Goal: Register for event/course

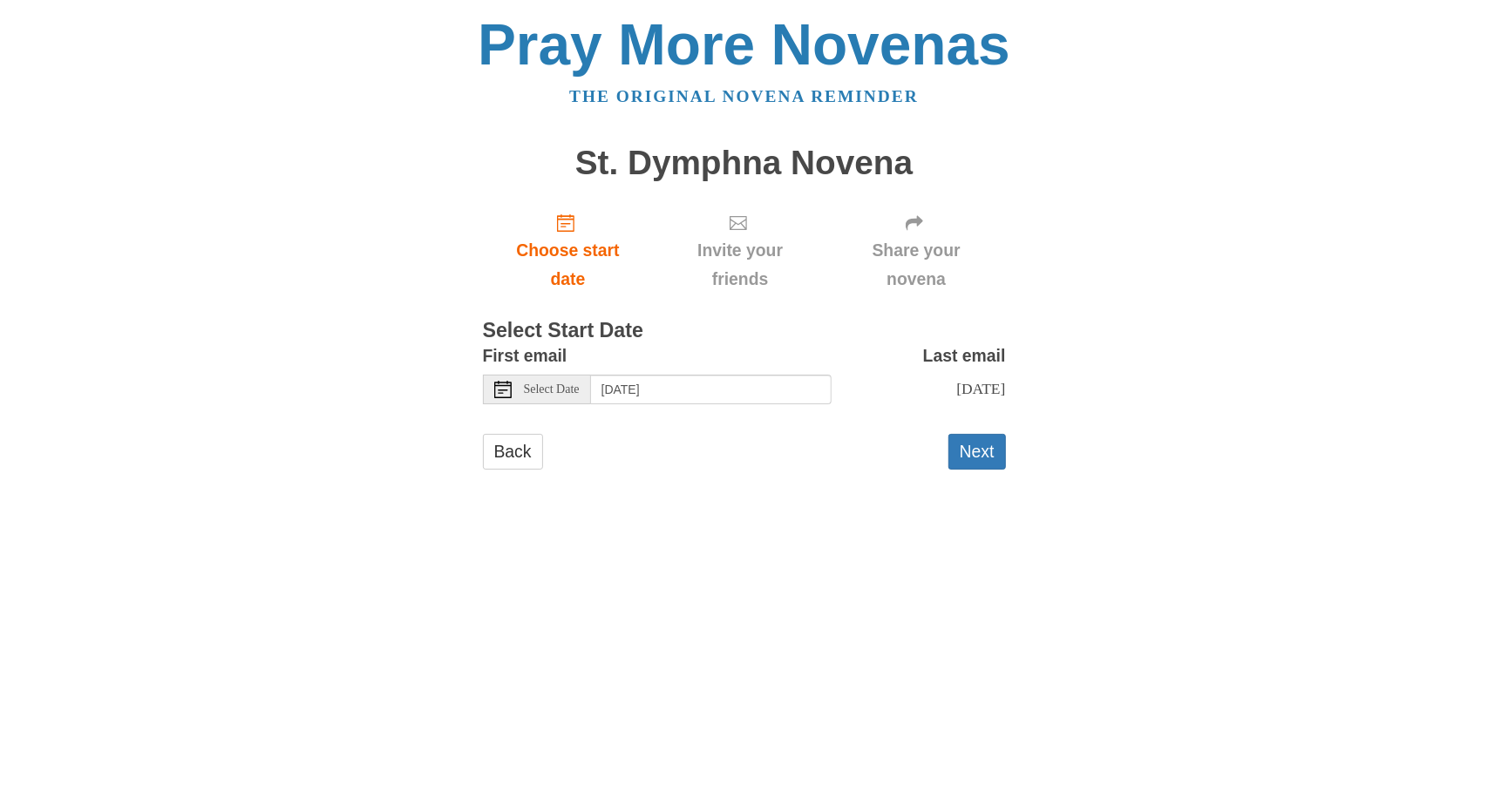
click at [548, 395] on span "Select Date" at bounding box center [551, 390] width 56 height 12
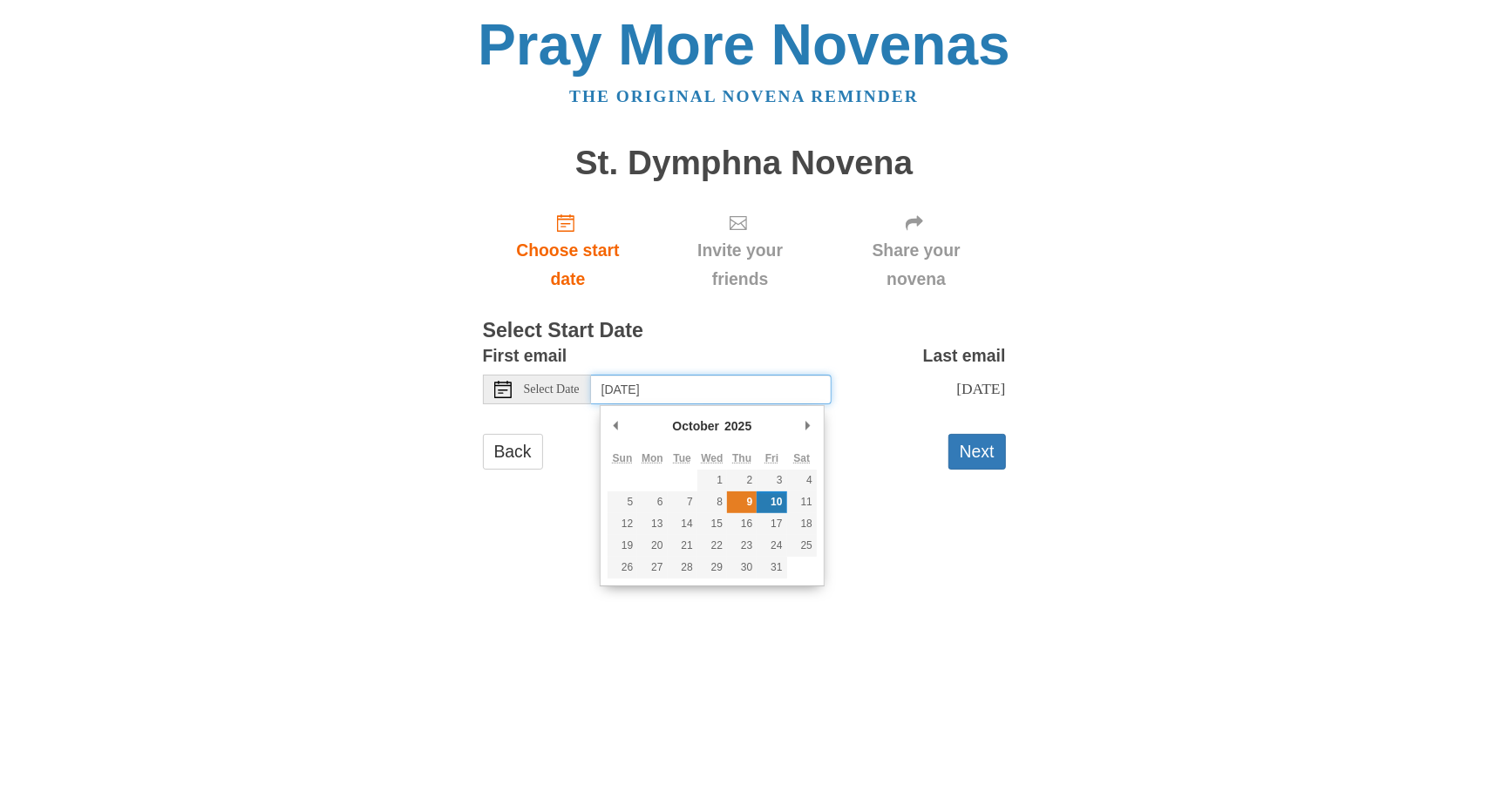
type input "[DATE]"
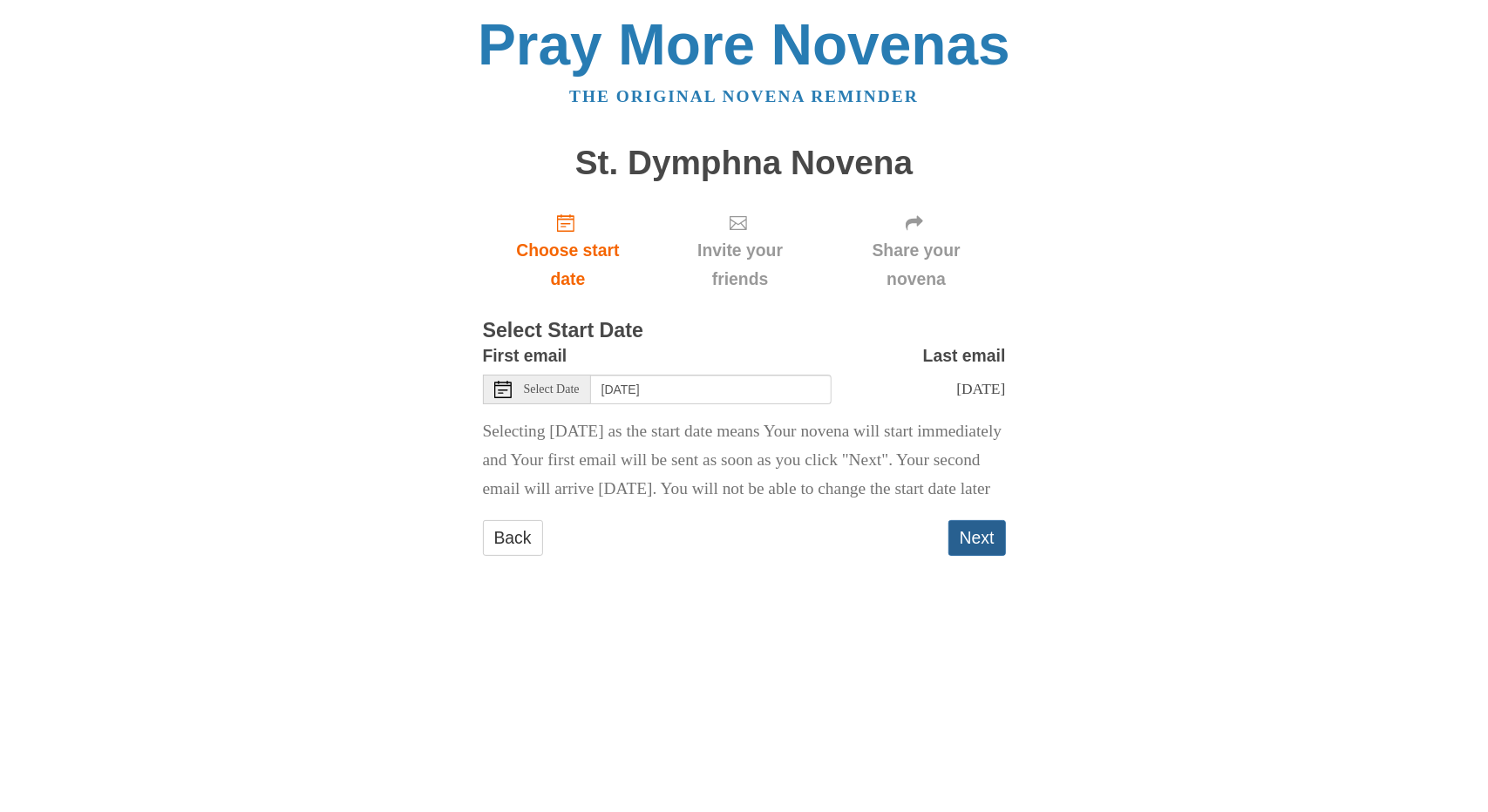
click at [973, 555] on button "Next" at bounding box center [976, 538] width 57 height 36
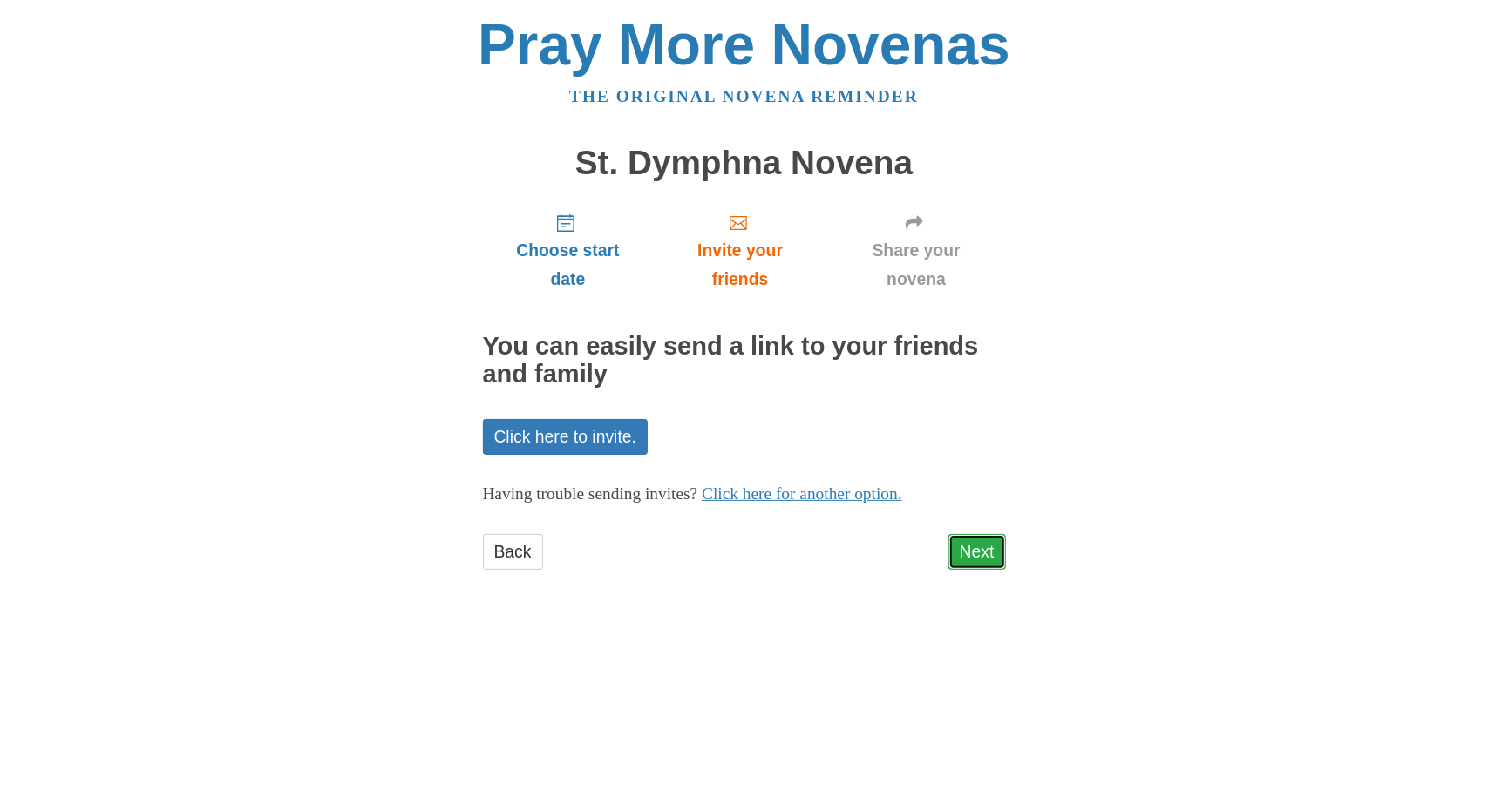
click at [977, 546] on link "Next" at bounding box center [976, 552] width 57 height 36
